Goal: Navigation & Orientation: Find specific page/section

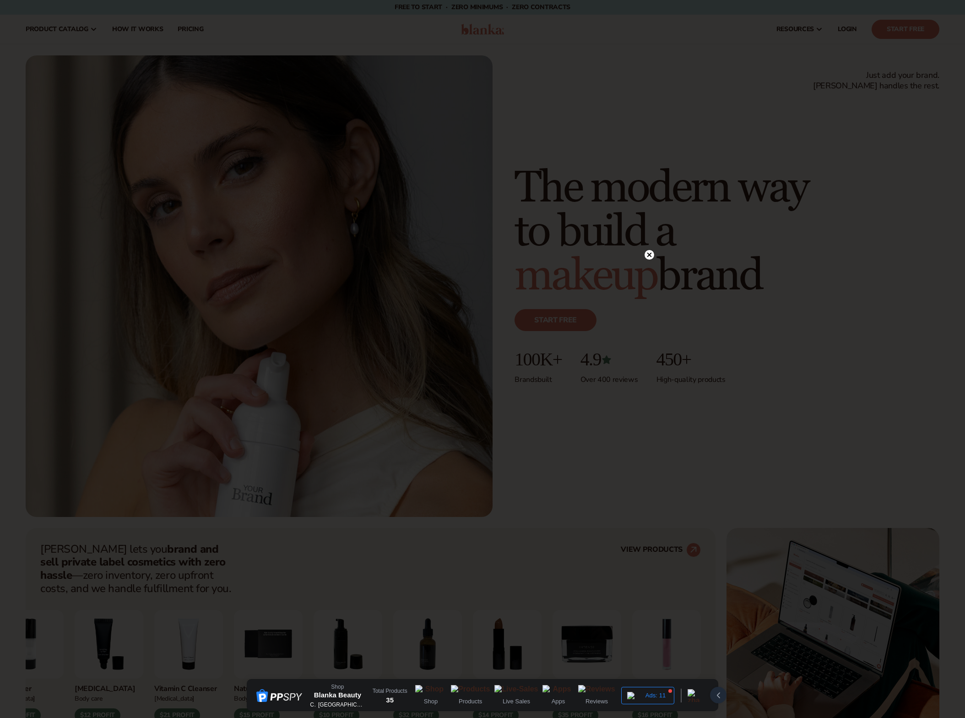
click at [650, 255] on icon at bounding box center [650, 254] width 5 height 5
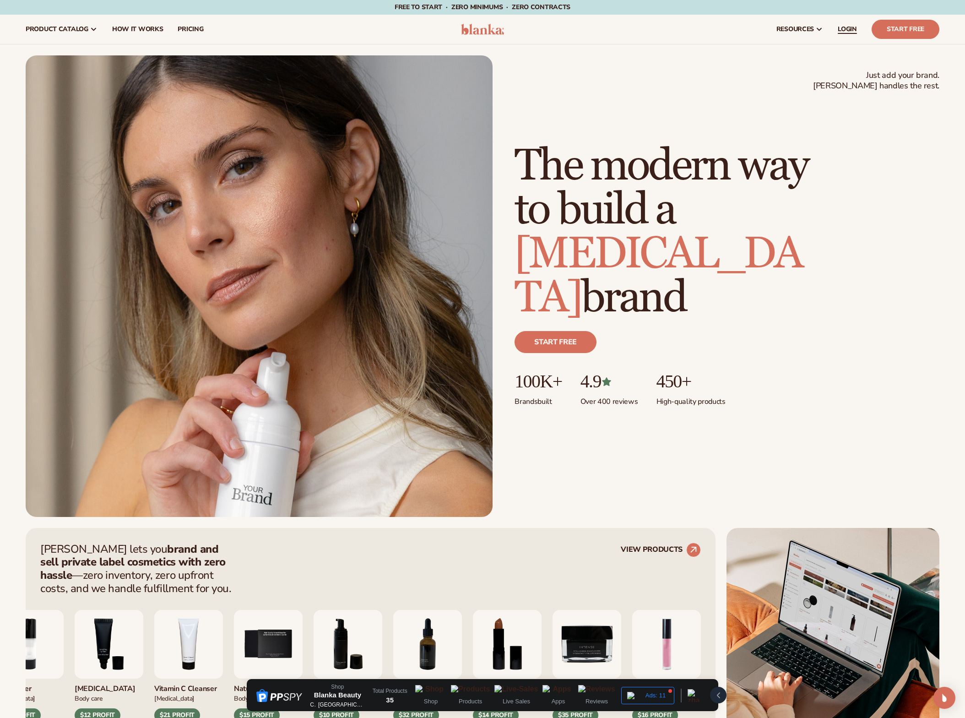
click at [848, 31] on span "LOGIN" at bounding box center [847, 29] width 19 height 7
